Goal: Information Seeking & Learning: Learn about a topic

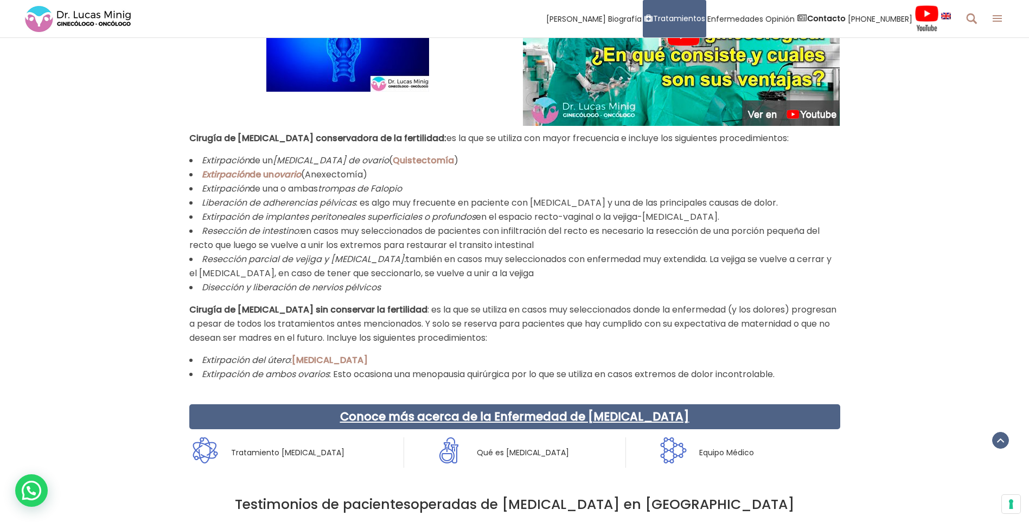
scroll to position [1518, 0]
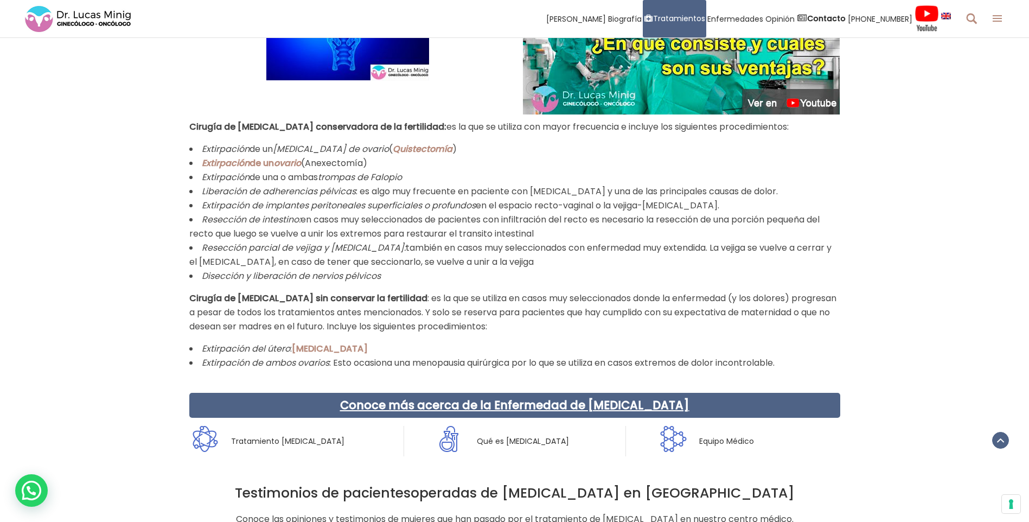
click at [393, 143] on link "Quistectomía" at bounding box center [423, 149] width 60 height 12
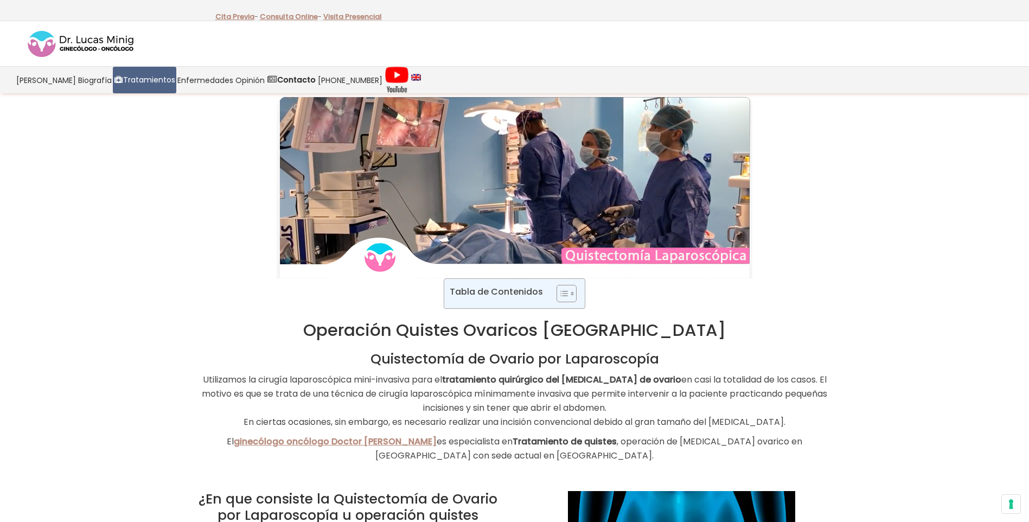
click at [523, 224] on img at bounding box center [515, 186] width 476 height 184
click at [645, 254] on img at bounding box center [515, 186] width 476 height 184
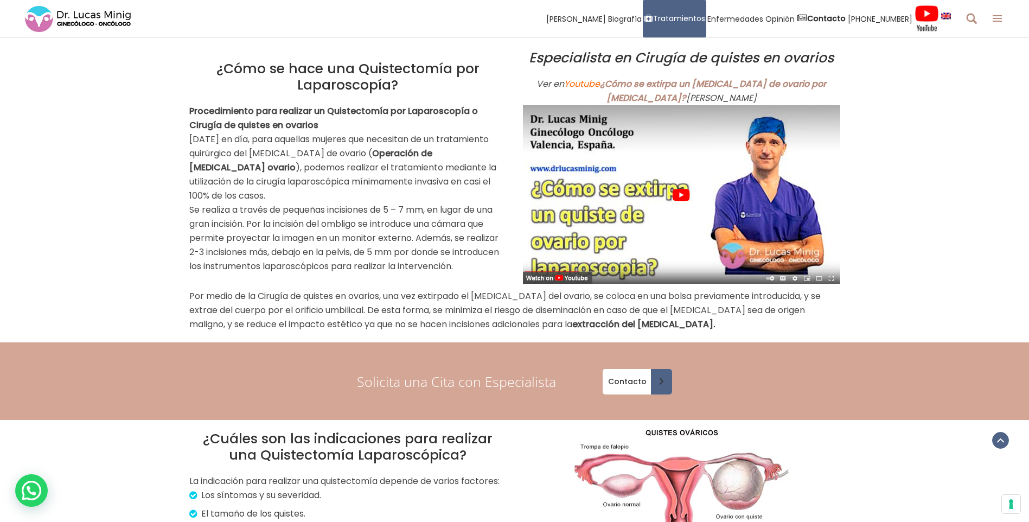
scroll to position [759, 0]
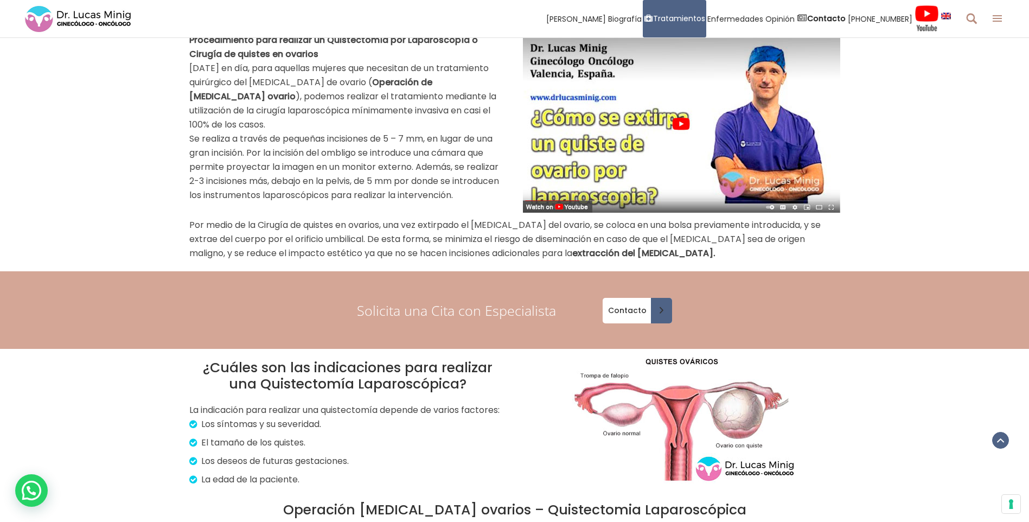
click at [561, 190] on img at bounding box center [681, 123] width 317 height 178
